Goal: Task Accomplishment & Management: Manage account settings

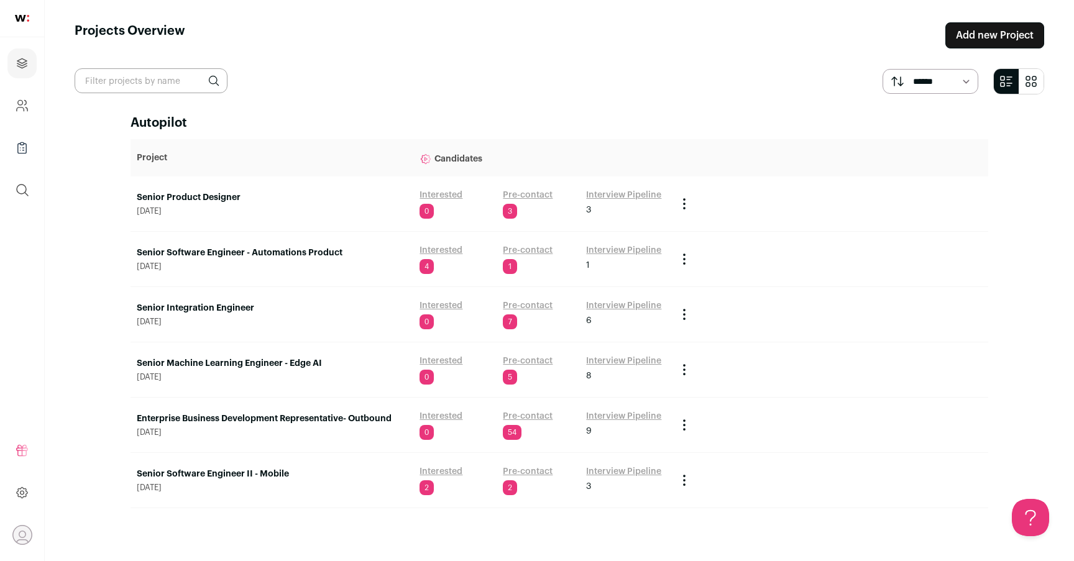
click at [341, 363] on link "Senior Machine Learning Engineer - Edge AI" at bounding box center [272, 364] width 270 height 12
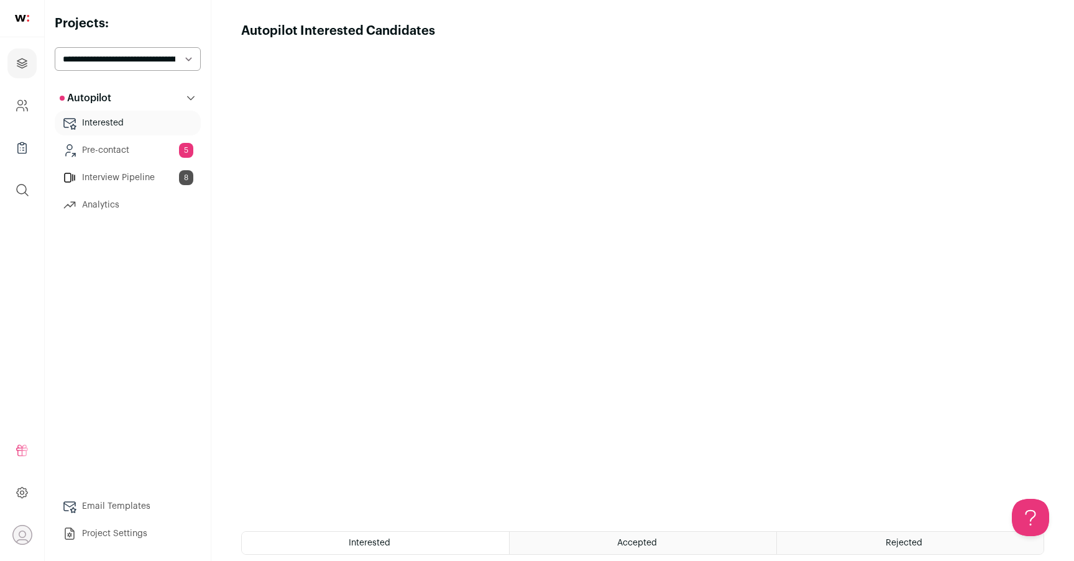
click at [149, 149] on link "Pre-contact 5" at bounding box center [128, 150] width 146 height 25
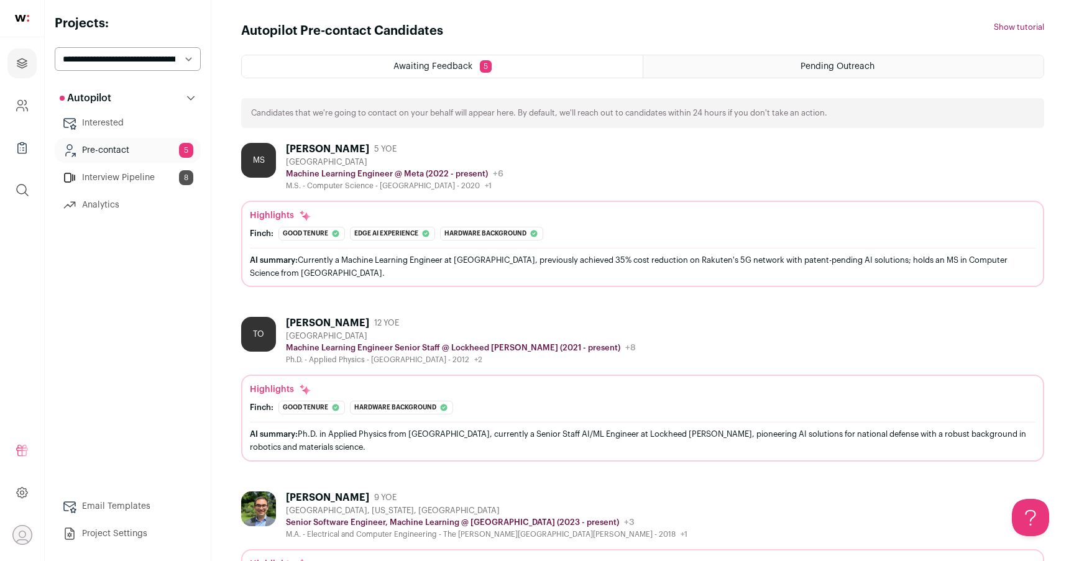
click at [153, 181] on link "Interview Pipeline 8" at bounding box center [128, 177] width 146 height 25
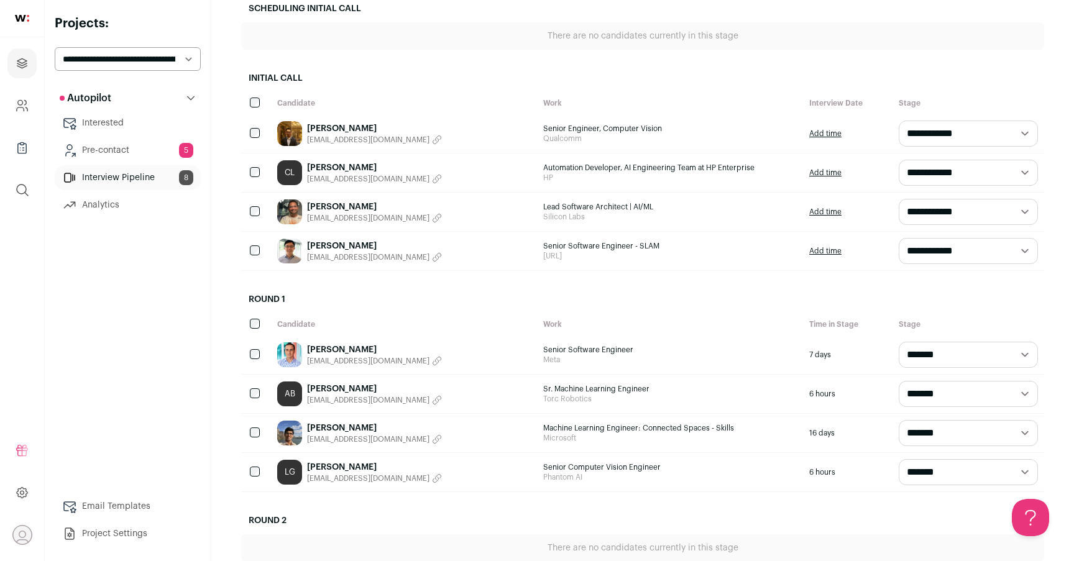
scroll to position [195, 0]
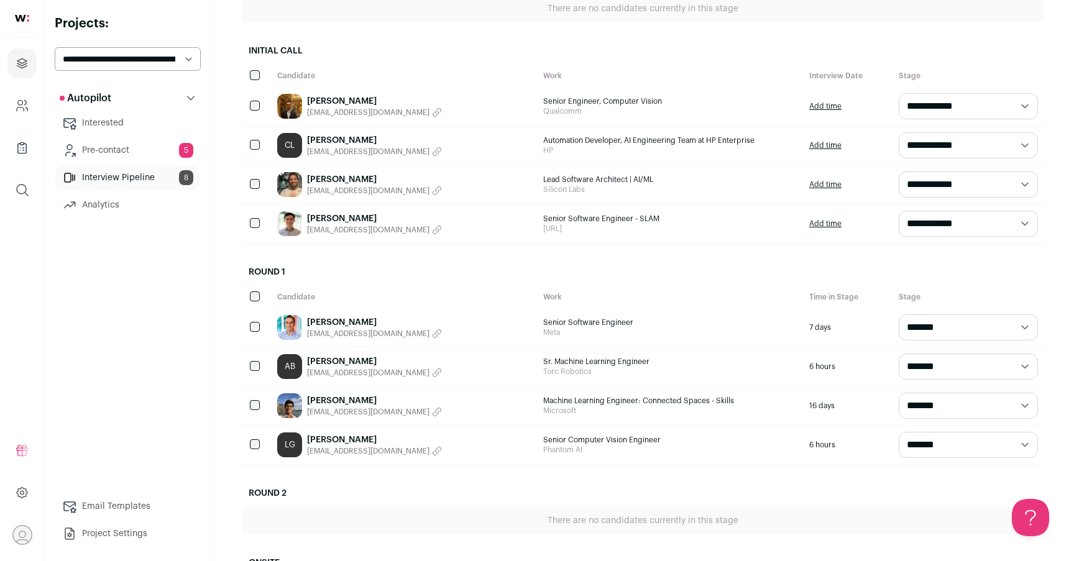
click at [318, 219] on link "[PERSON_NAME]" at bounding box center [374, 219] width 135 height 12
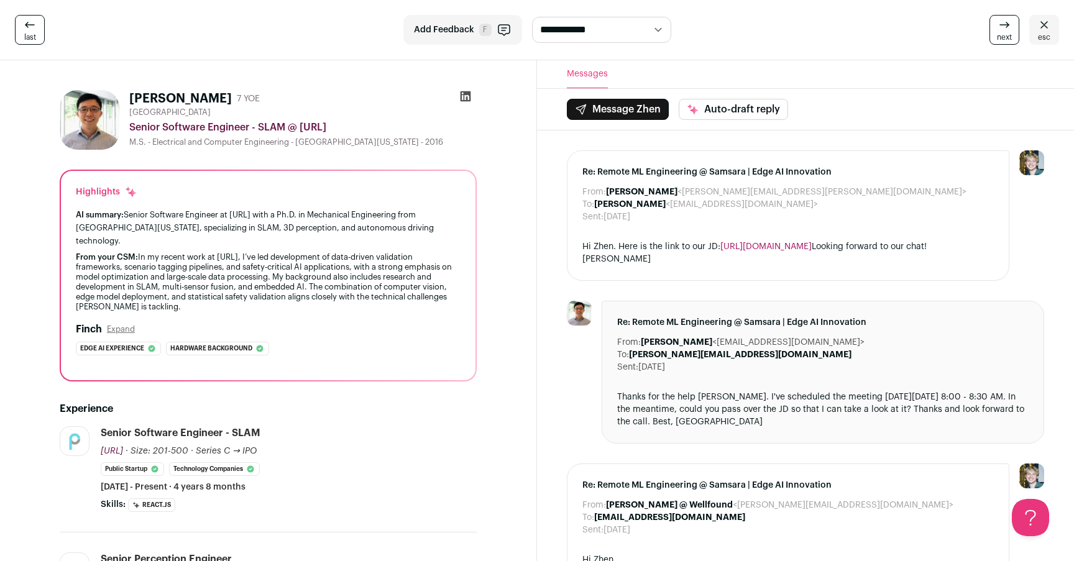
click at [162, 98] on h1 "[PERSON_NAME]" at bounding box center [180, 98] width 103 height 17
copy div "[PERSON_NAME]"
click at [315, 12] on div "**********" at bounding box center [537, 30] width 1074 height 60
